Goal: Information Seeking & Learning: Learn about a topic

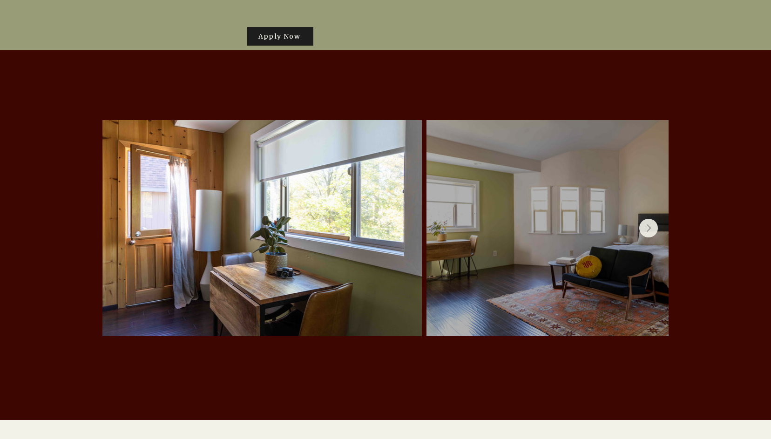
scroll to position [1903, 0]
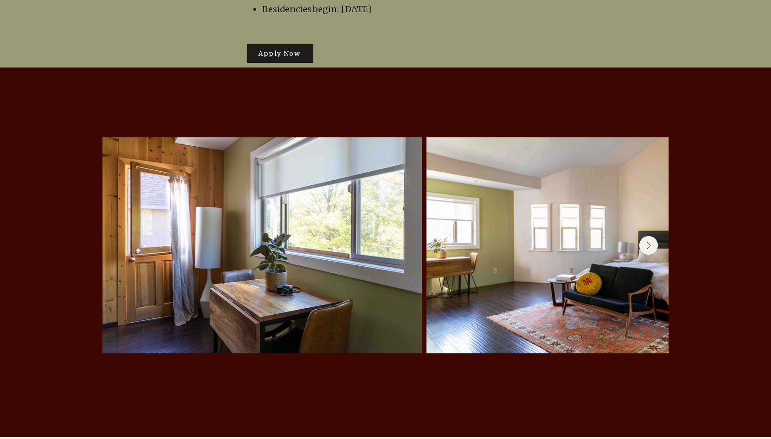
click at [649, 242] on icon "Next Item" at bounding box center [648, 246] width 5 height 8
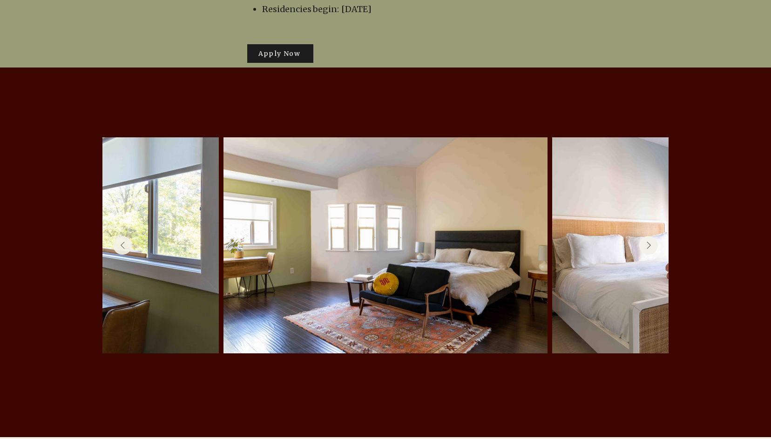
click at [649, 242] on icon "Next Item" at bounding box center [648, 246] width 5 height 8
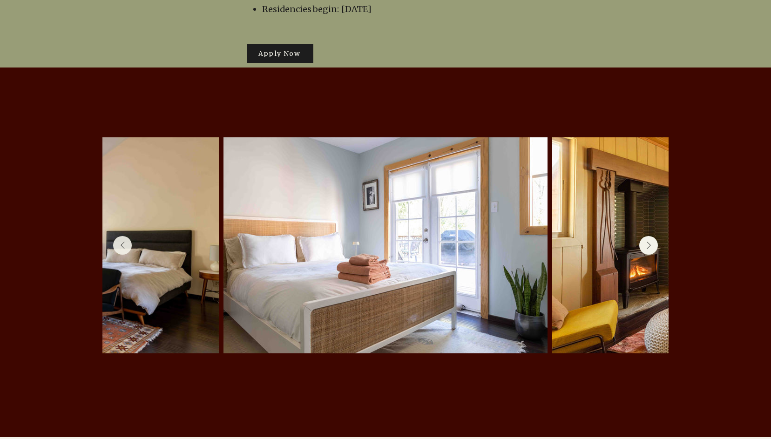
click at [649, 242] on icon "Next Item" at bounding box center [648, 246] width 5 height 8
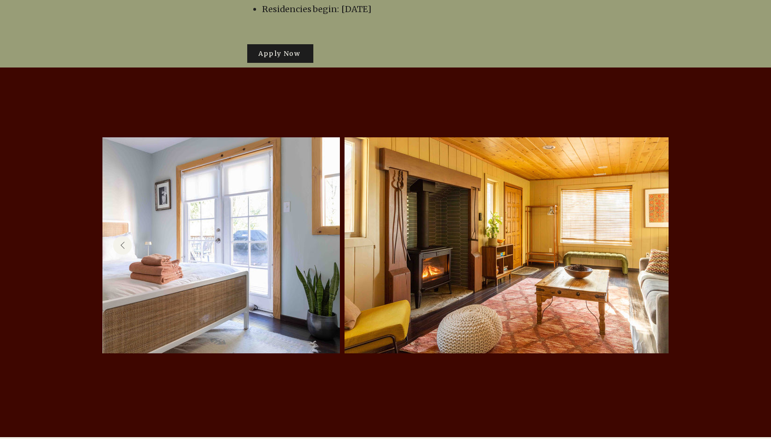
scroll to position [0, 0]
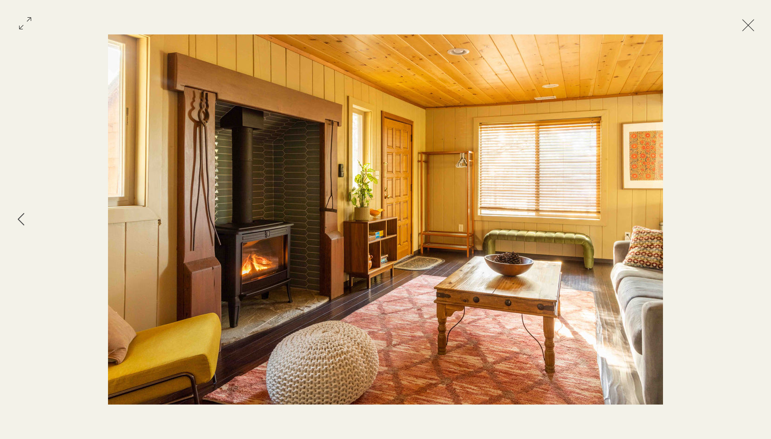
click at [768, 10] on div "Gallery item, detailed view" at bounding box center [385, 219] width 771 height 439
click at [757, 24] on button "Exit expand mode" at bounding box center [749, 24] width 18 height 20
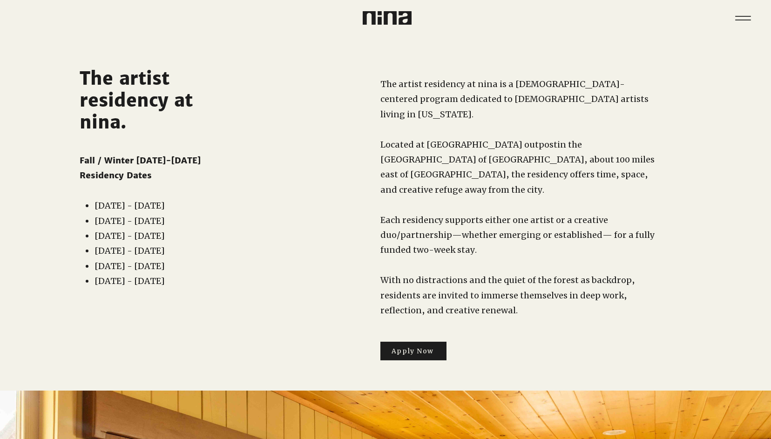
scroll to position [1903, 0]
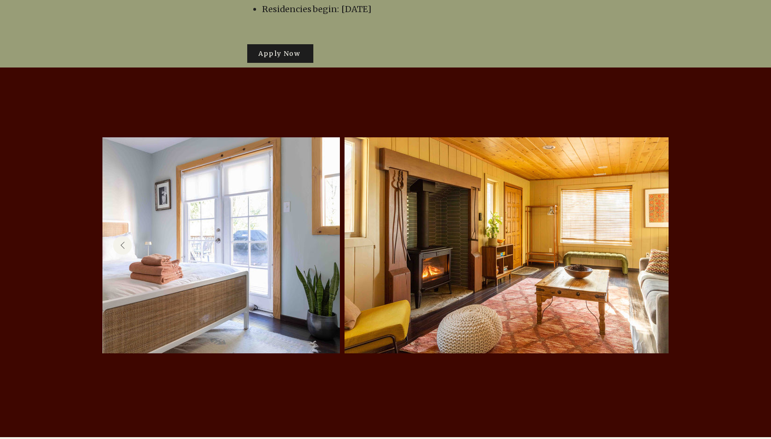
click at [724, 240] on div at bounding box center [385, 253] width 771 height 370
click at [117, 236] on button "Previous Item" at bounding box center [122, 245] width 19 height 19
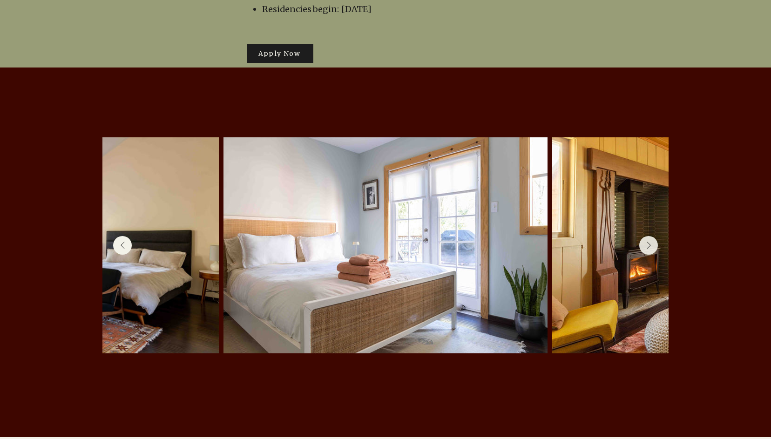
click at [117, 236] on button "Previous Item" at bounding box center [122, 245] width 19 height 19
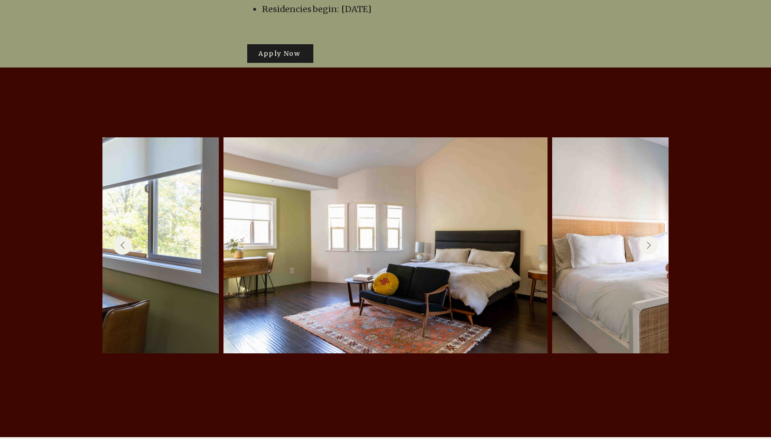
scroll to position [0, 203]
click at [117, 236] on button "Previous Item" at bounding box center [122, 245] width 19 height 19
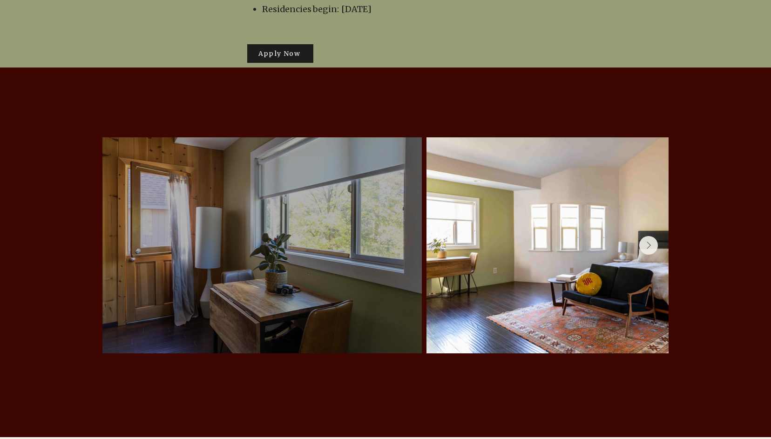
click at [117, 223] on div at bounding box center [262, 245] width 292 height 188
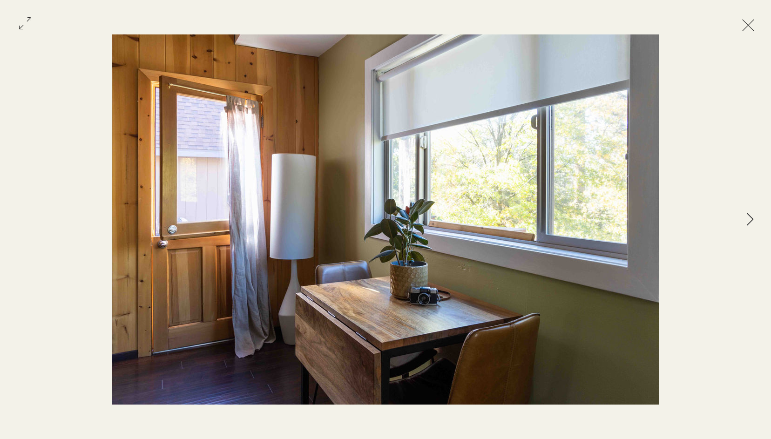
click at [752, 22] on button "Exit expand mode" at bounding box center [749, 24] width 18 height 20
